Goal: Transaction & Acquisition: Download file/media

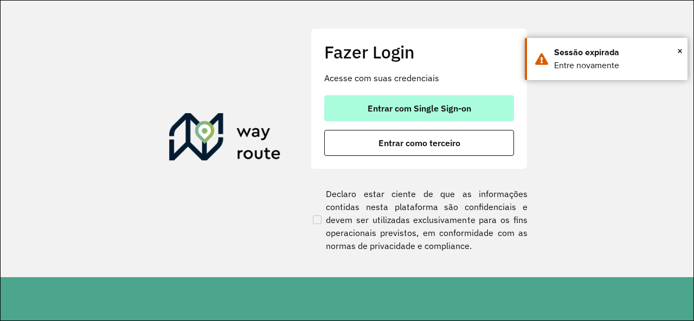
click at [429, 109] on span "Entrar com Single Sign-on" at bounding box center [419, 108] width 104 height 9
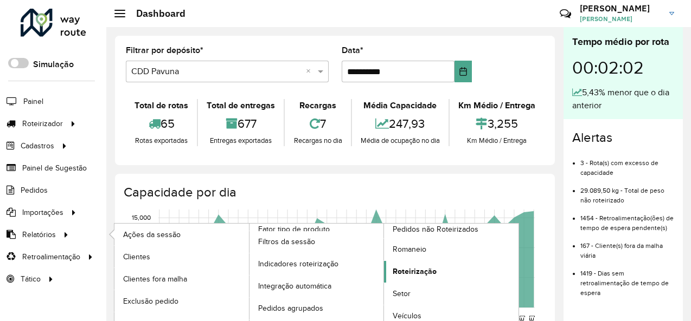
click at [427, 276] on link "Roteirização" at bounding box center [451, 272] width 134 height 22
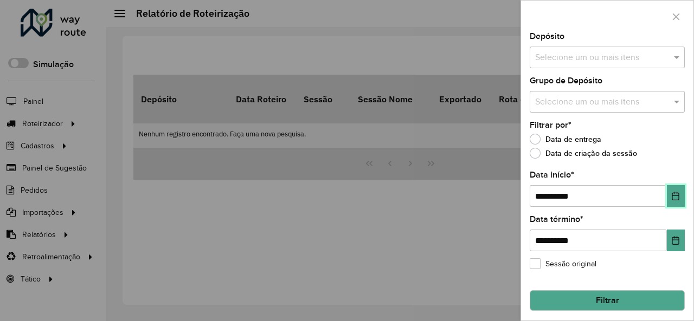
click at [667, 197] on button "Choose Date" at bounding box center [676, 196] width 18 height 22
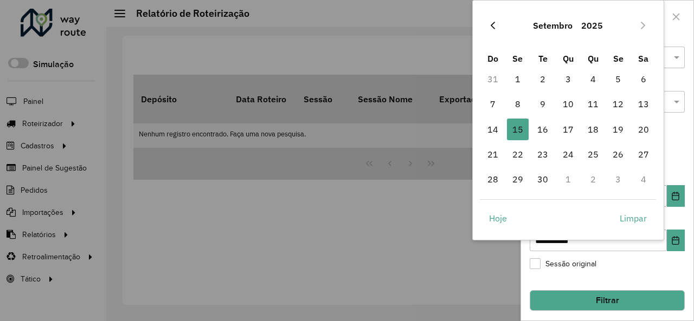
click at [492, 27] on icon "Previous Month" at bounding box center [493, 26] width 4 height 8
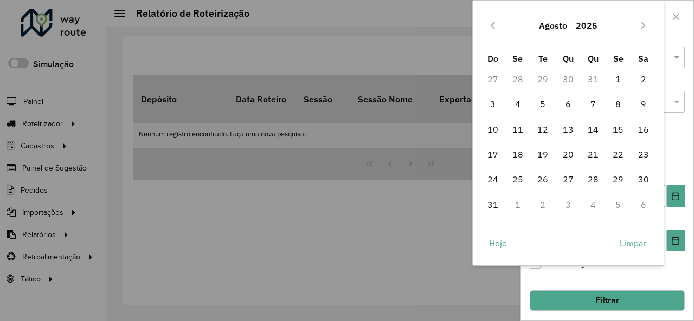
click at [492, 27] on icon "Previous Month" at bounding box center [493, 26] width 4 height 8
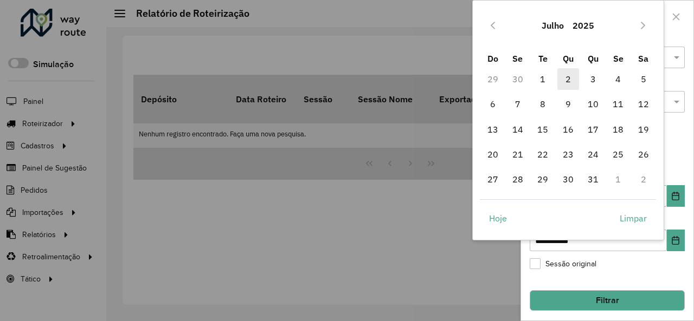
click at [564, 80] on span "2" at bounding box center [568, 79] width 22 height 22
type input "**********"
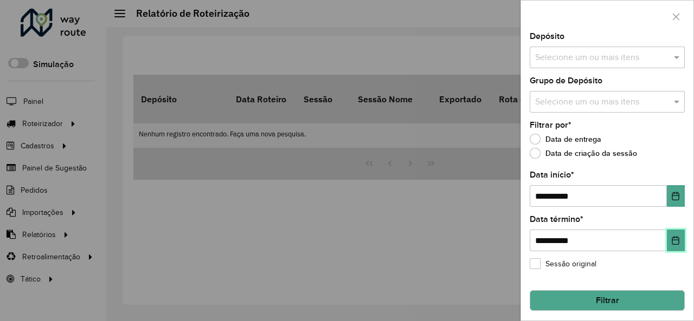
click at [672, 244] on icon "Choose Date" at bounding box center [675, 240] width 7 height 9
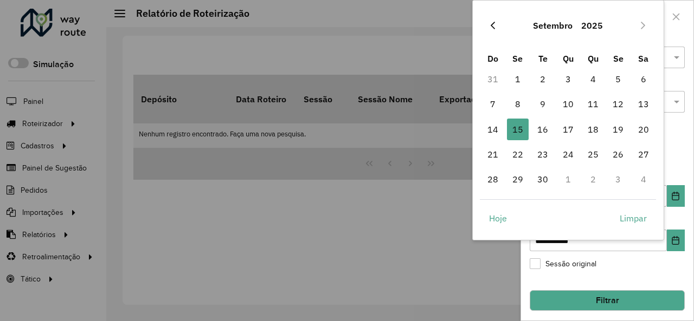
click at [495, 21] on icon "Previous Month" at bounding box center [492, 25] width 9 height 9
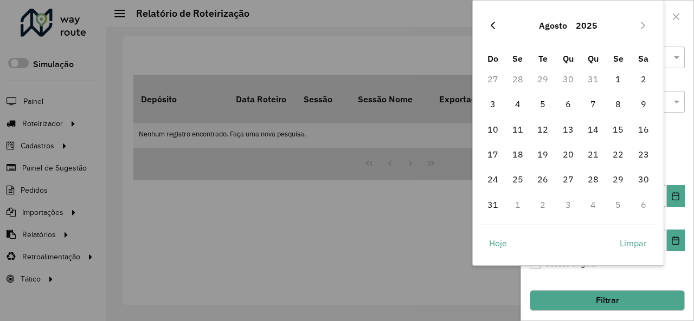
click at [494, 21] on icon "Previous Month" at bounding box center [492, 25] width 9 height 9
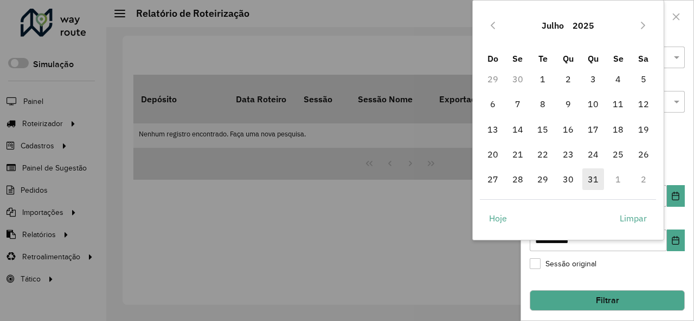
click at [596, 182] on span "31" at bounding box center [593, 180] width 22 height 22
type input "**********"
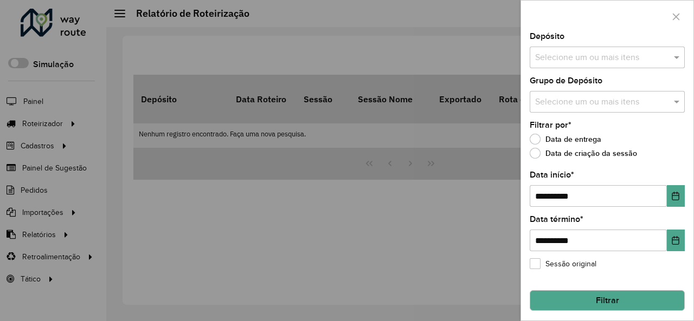
click at [624, 297] on button "Filtrar" at bounding box center [607, 301] width 155 height 21
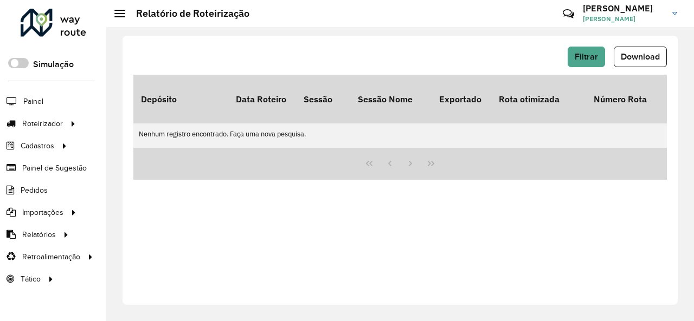
click at [440, 124] on td "Nenhum registro encontrado. Faça uma nova pesquisa." at bounding box center [480, 134] width 694 height 21
click at [583, 55] on span "Filtrar" at bounding box center [586, 56] width 23 height 9
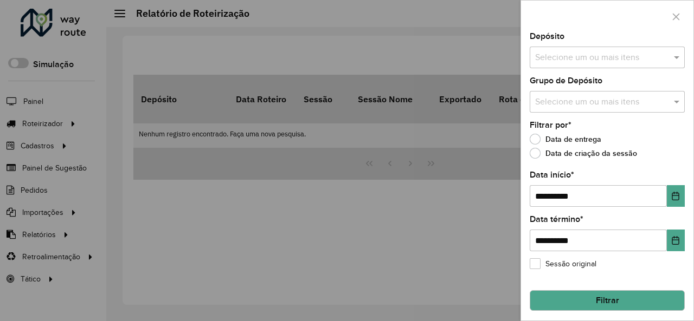
click at [639, 266] on div "Sessão original" at bounding box center [607, 266] width 155 height 13
click at [629, 307] on button "Filtrar" at bounding box center [607, 301] width 155 height 21
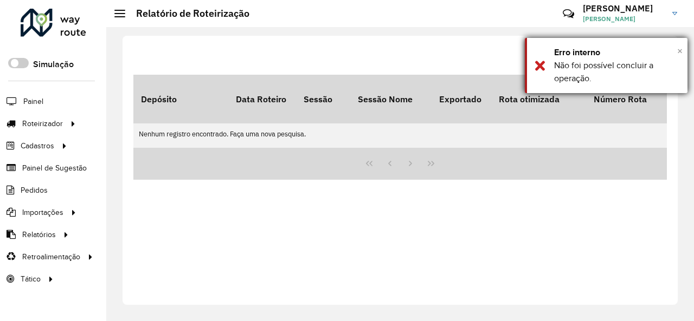
click at [677, 50] on span "×" at bounding box center [679, 51] width 5 height 12
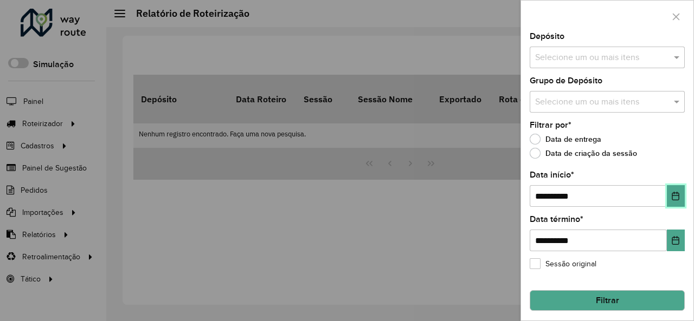
click at [671, 197] on icon "Choose Date" at bounding box center [675, 196] width 9 height 9
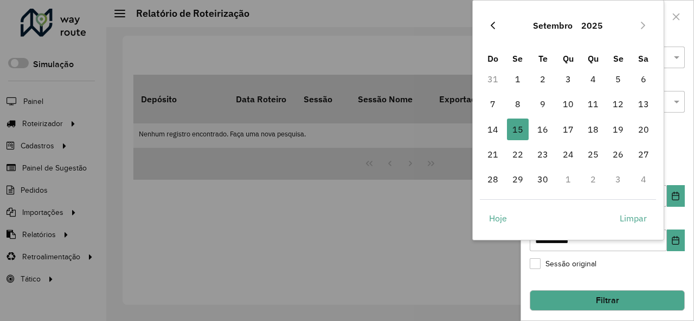
click at [490, 25] on icon "Previous Month" at bounding box center [492, 25] width 9 height 9
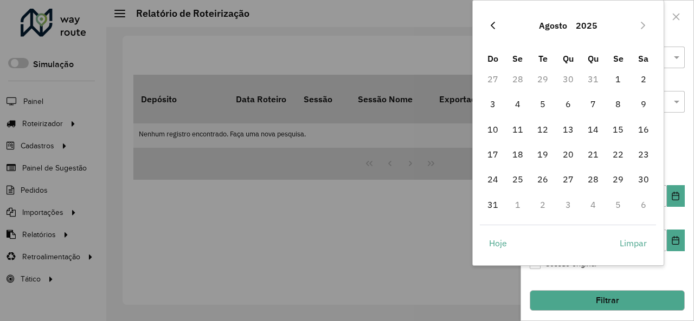
click at [489, 25] on icon "Previous Month" at bounding box center [492, 25] width 9 height 9
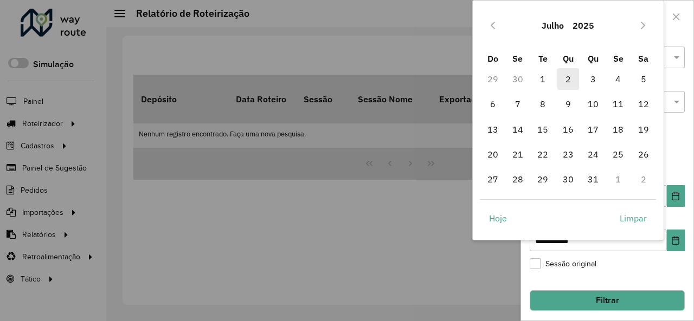
click at [563, 76] on span "2" at bounding box center [568, 79] width 22 height 22
type input "**********"
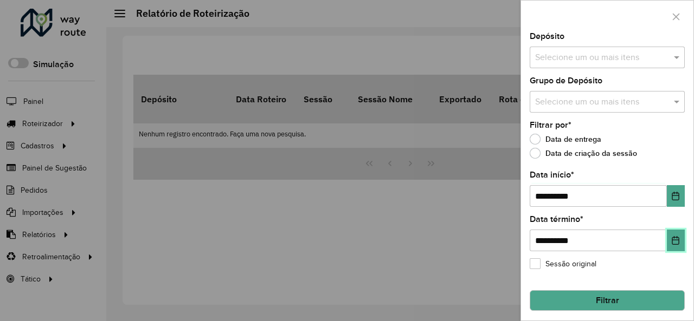
click at [672, 238] on icon "Choose Date" at bounding box center [675, 240] width 9 height 9
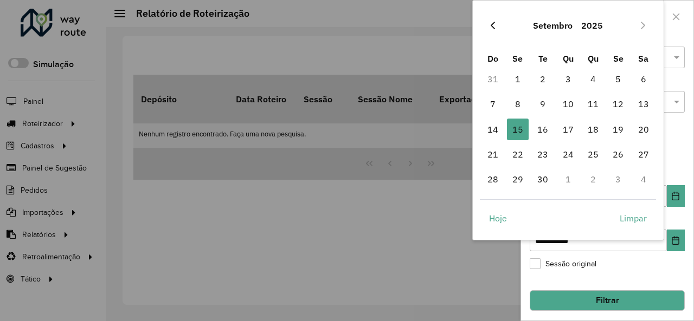
click at [491, 27] on icon "Previous Month" at bounding box center [492, 25] width 9 height 9
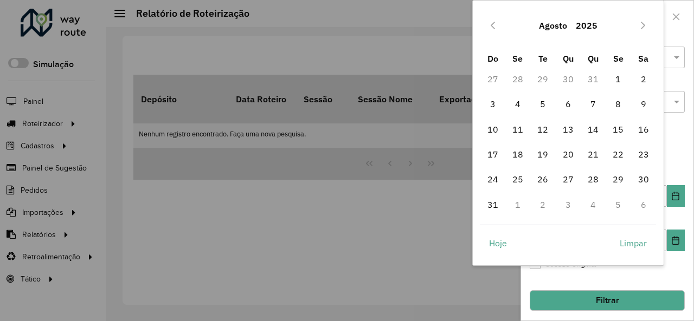
click at [491, 27] on icon "Previous Month" at bounding box center [492, 25] width 9 height 9
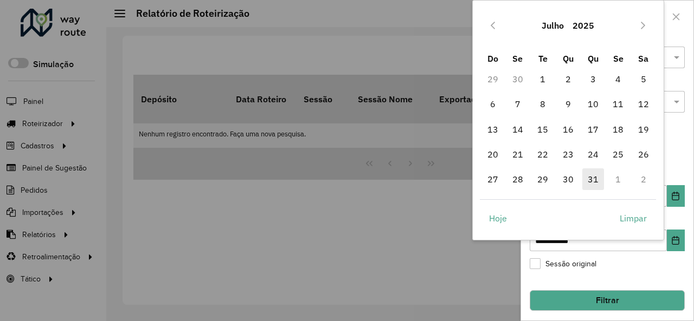
click at [596, 177] on span "31" at bounding box center [593, 180] width 22 height 22
type input "**********"
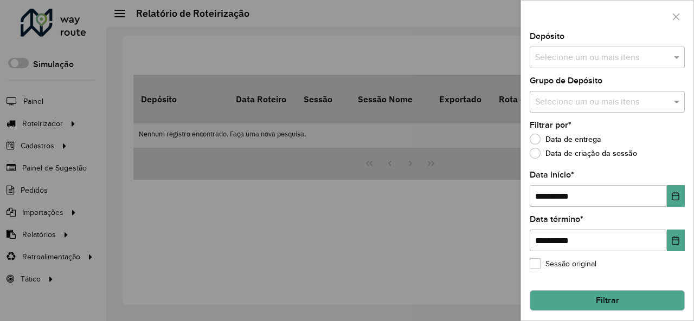
click at [567, 50] on div "Selecione um ou mais itens" at bounding box center [607, 58] width 155 height 22
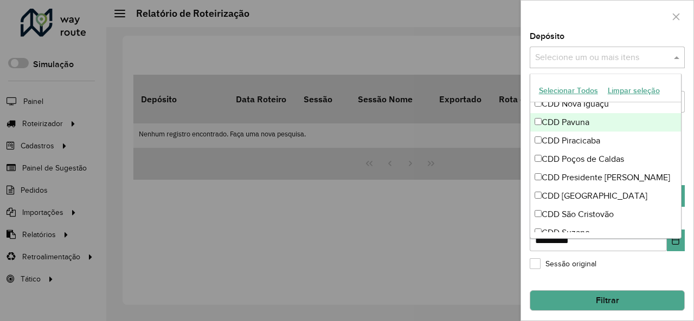
scroll to position [434, 0]
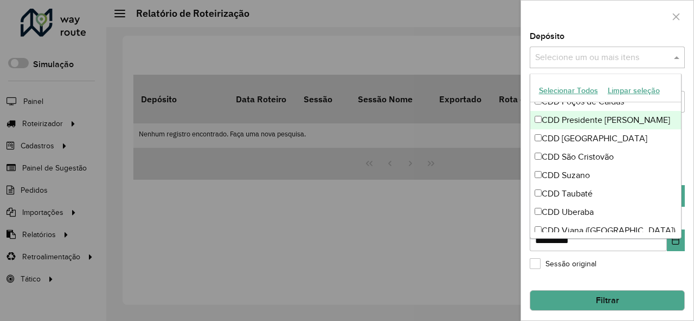
click at [577, 117] on div "CDD Presidente Prudente" at bounding box center [605, 120] width 151 height 18
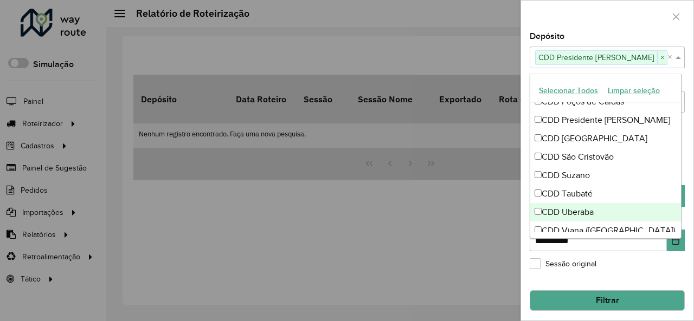
click at [607, 294] on button "Filtrar" at bounding box center [607, 301] width 155 height 21
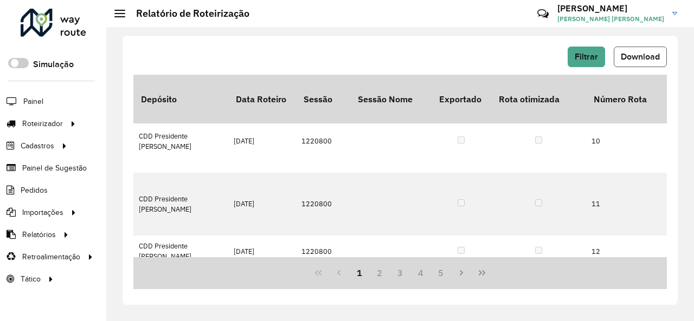
click at [642, 50] on button "Download" at bounding box center [640, 57] width 53 height 21
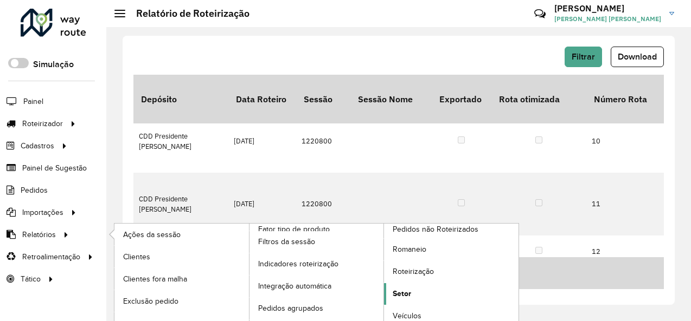
click at [412, 291] on link "Setor" at bounding box center [451, 294] width 134 height 22
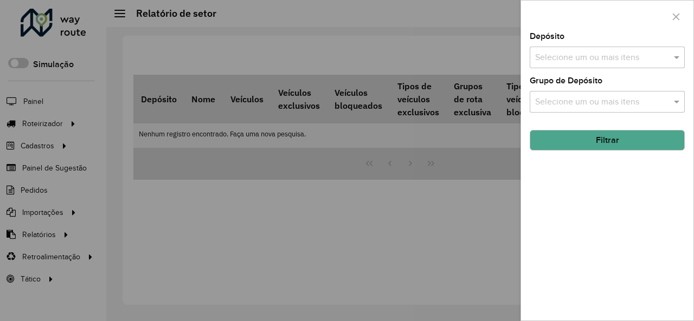
click at [626, 51] on input "text" at bounding box center [601, 57] width 139 height 13
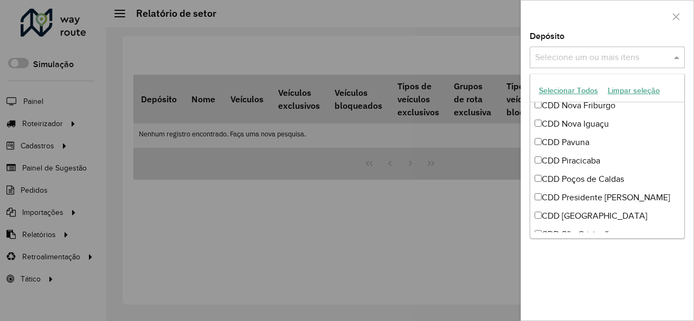
scroll to position [379, 0]
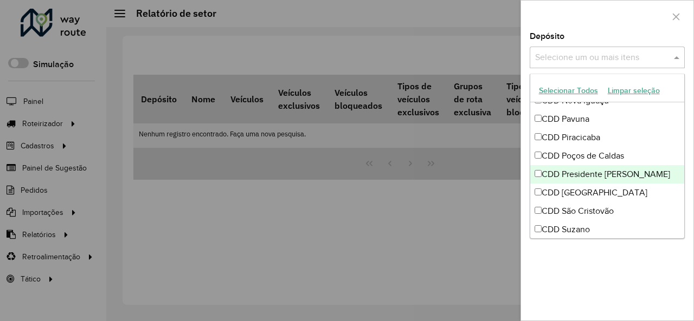
click at [603, 172] on div "CDD Presidente Prudente" at bounding box center [607, 174] width 154 height 18
click at [499, 233] on div at bounding box center [347, 160] width 694 height 321
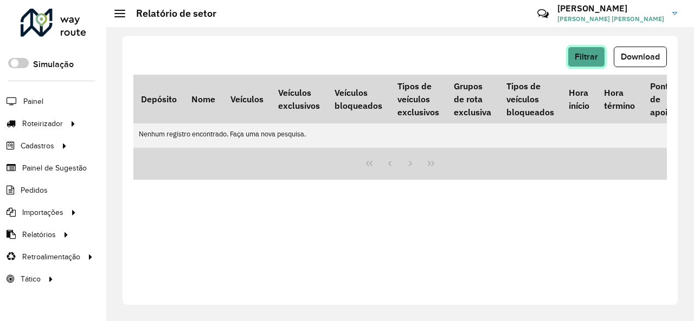
click at [585, 58] on span "Filtrar" at bounding box center [586, 56] width 23 height 9
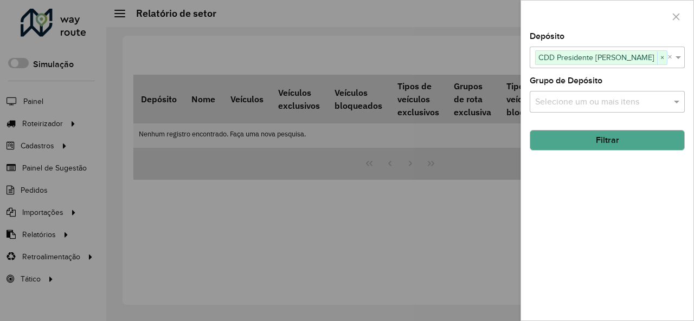
click at [614, 138] on button "Filtrar" at bounding box center [607, 140] width 155 height 21
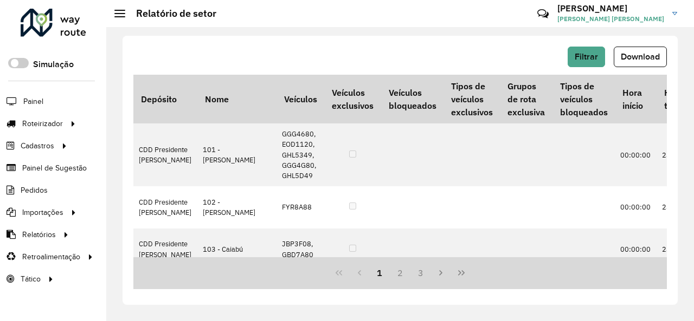
click at [629, 63] on button "Download" at bounding box center [640, 57] width 53 height 21
click at [638, 56] on span "Download" at bounding box center [640, 56] width 39 height 9
